Goal: Transaction & Acquisition: Subscribe to service/newsletter

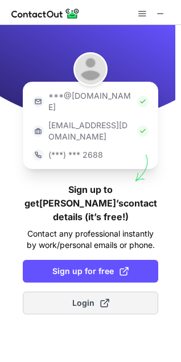
click at [90, 266] on span "Sign up for free" at bounding box center [90, 271] width 76 height 11
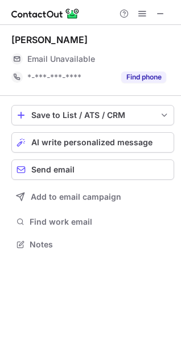
scroll to position [237, 181]
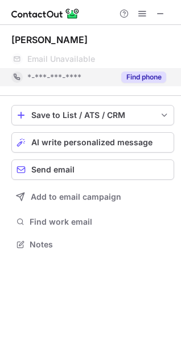
click at [131, 74] on button "Find phone" at bounding box center [143, 77] width 45 height 11
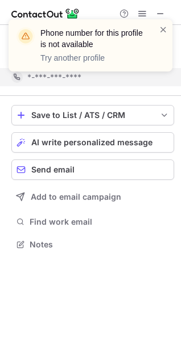
scroll to position [219, 181]
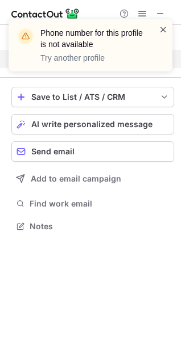
click at [159, 27] on span at bounding box center [162, 29] width 9 height 11
